Goal: Information Seeking & Learning: Learn about a topic

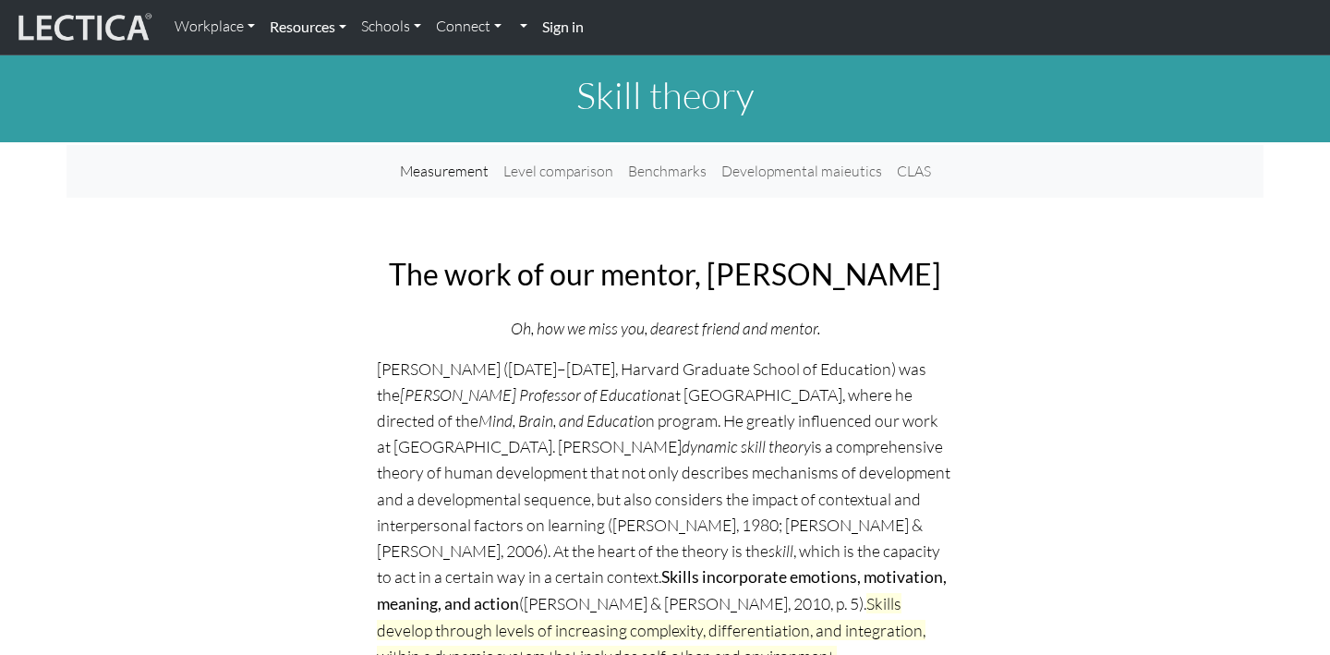
click at [340, 21] on link "Resources" at bounding box center [307, 26] width 91 height 39
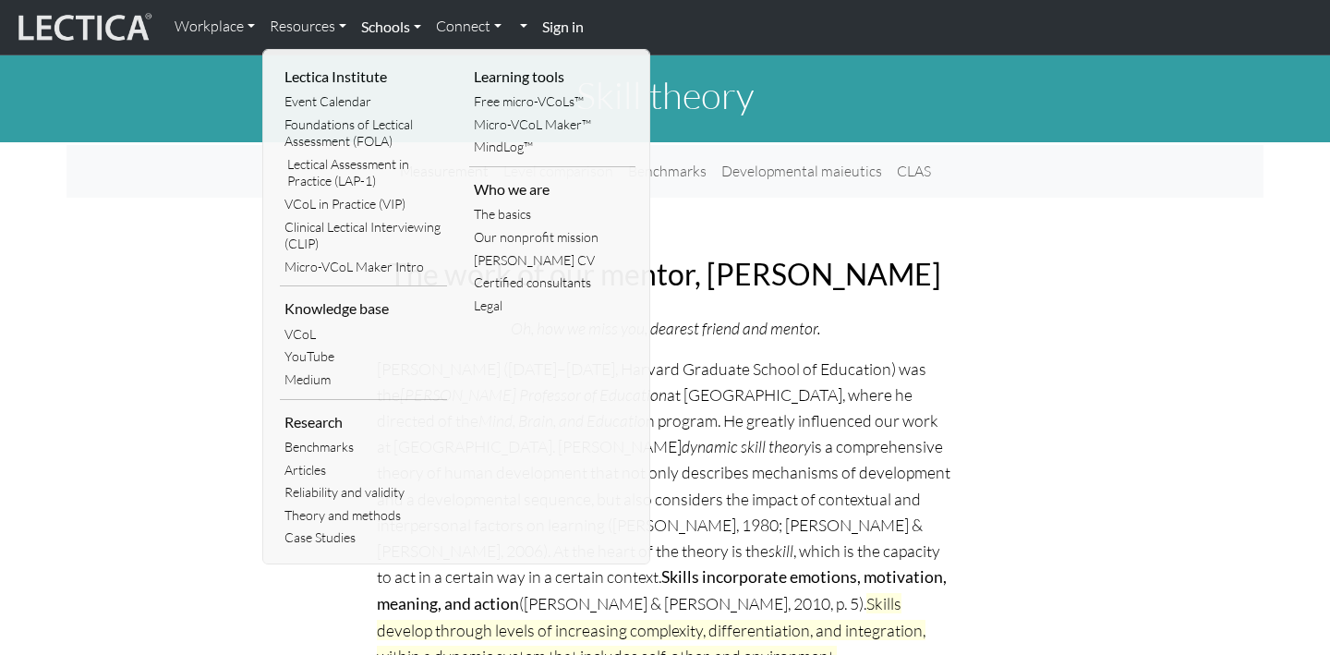
click at [414, 27] on link "Schools" at bounding box center [391, 26] width 75 height 39
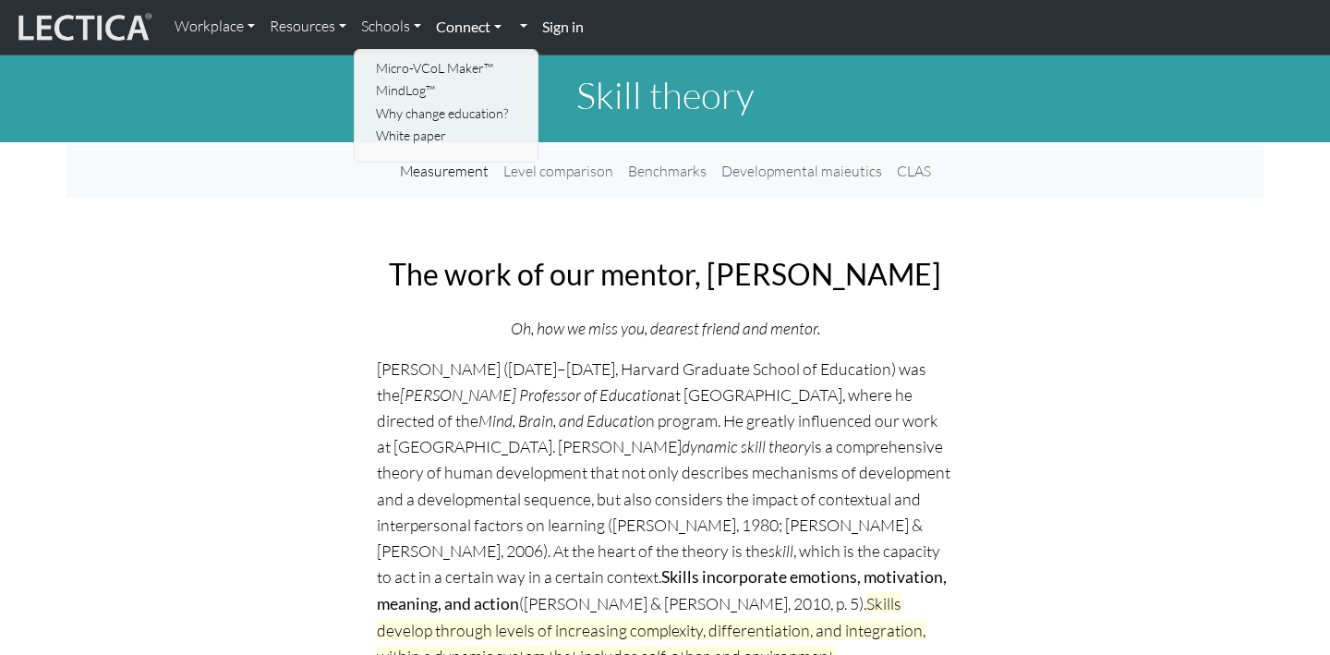
click at [494, 27] on link "Connect" at bounding box center [468, 26] width 80 height 39
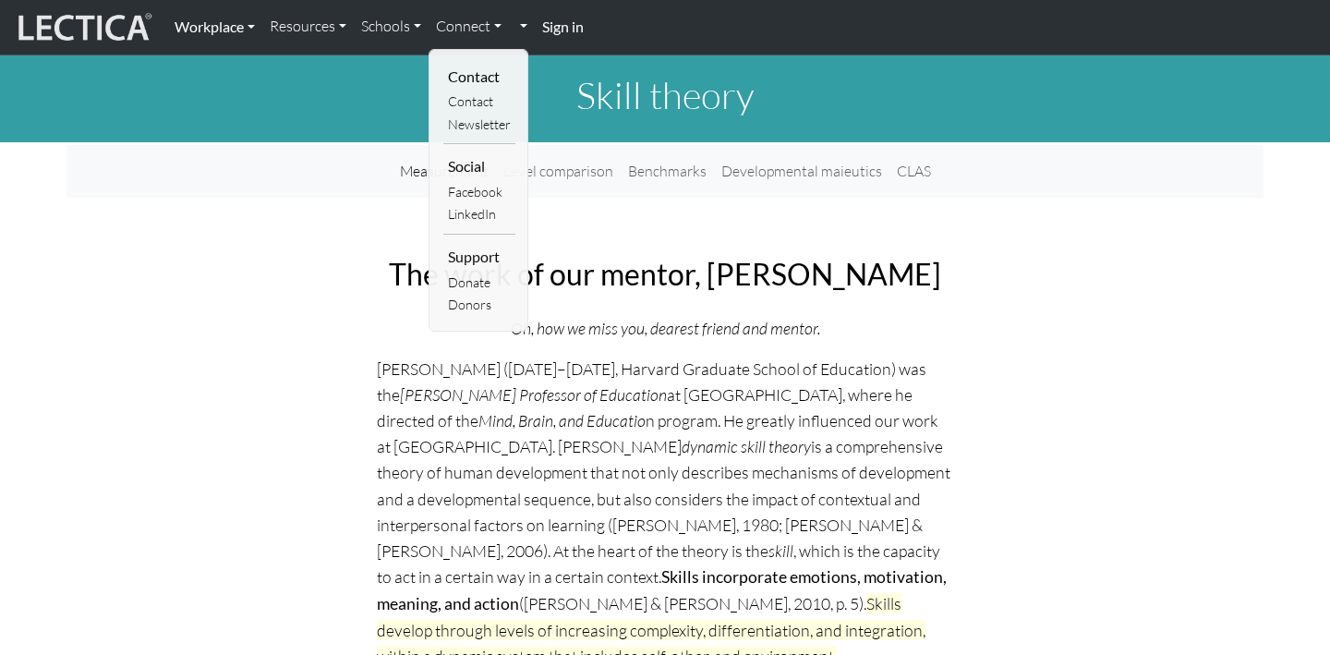
click at [254, 26] on link "Workplace" at bounding box center [214, 26] width 95 height 39
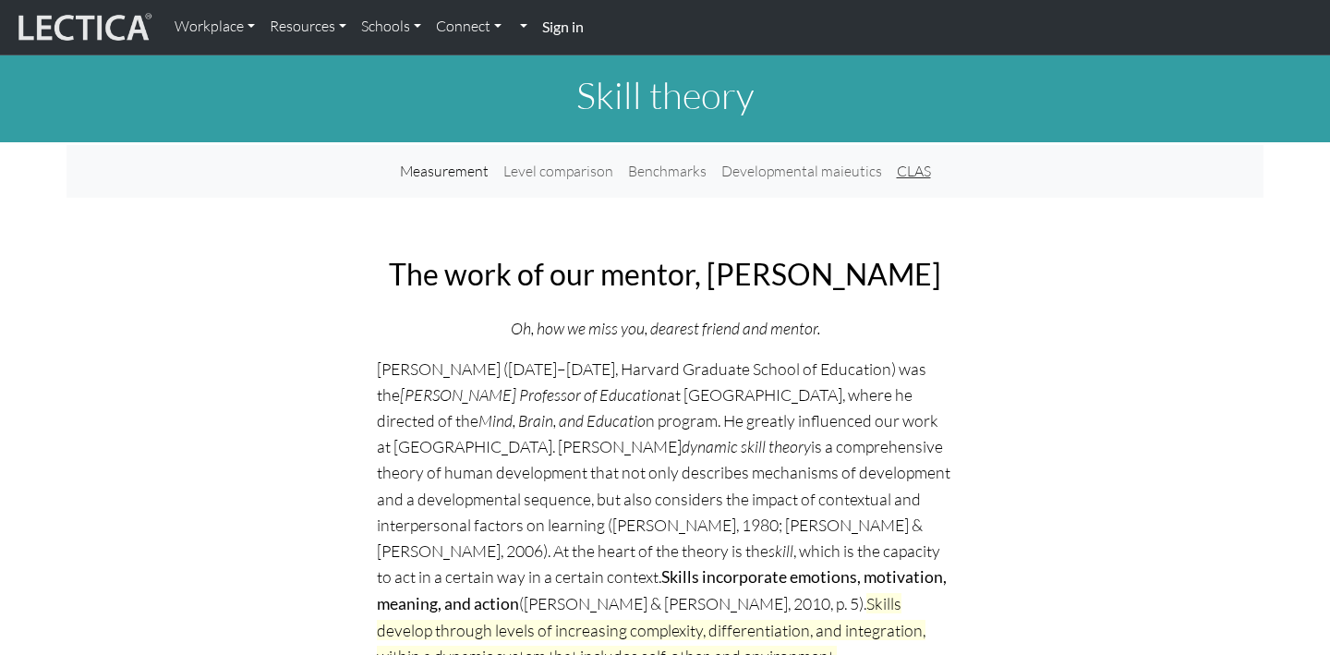
click at [919, 174] on link "CLAS" at bounding box center [913, 171] width 49 height 38
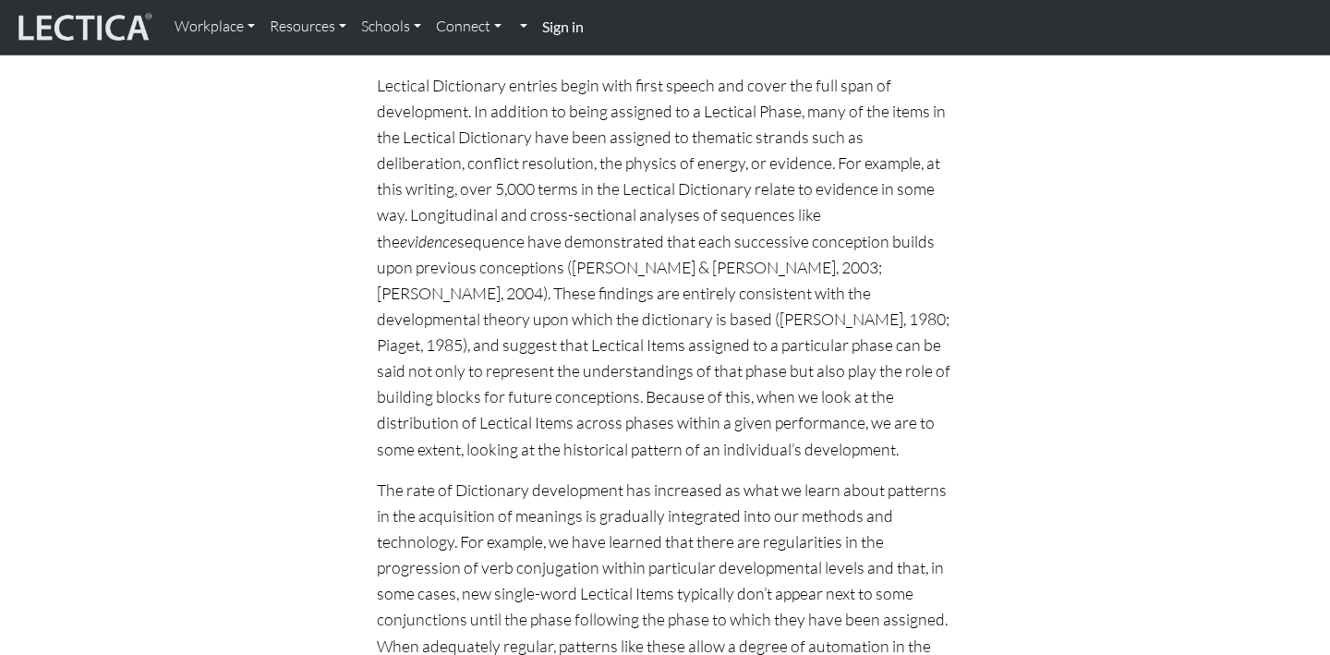
scroll to position [2223, 0]
